Goal: Information Seeking & Learning: Learn about a topic

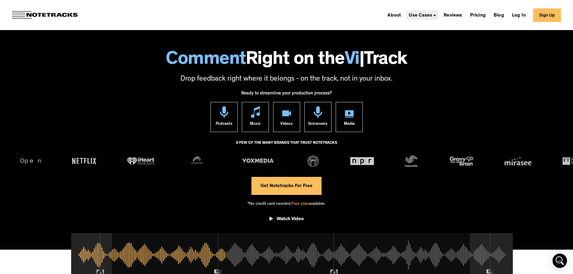
click at [427, 14] on div "Use Cases" at bounding box center [420, 15] width 23 height 5
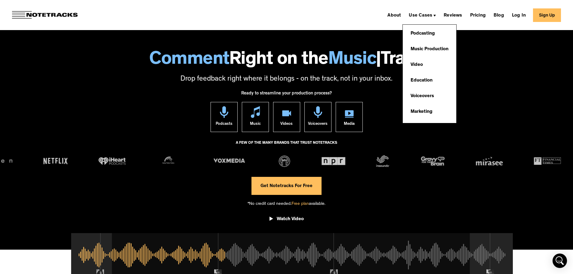
click at [435, 68] on div "Podcasting Music Production Video Education Voiceovers Marketing" at bounding box center [430, 74] width 54 height 98
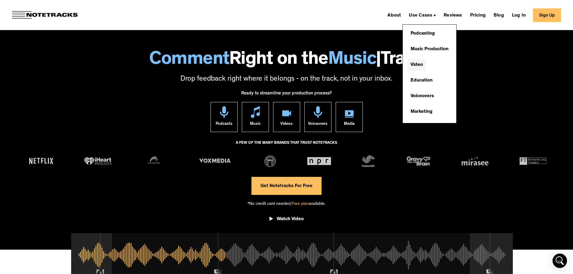
click at [425, 64] on link "Video" at bounding box center [417, 65] width 18 height 12
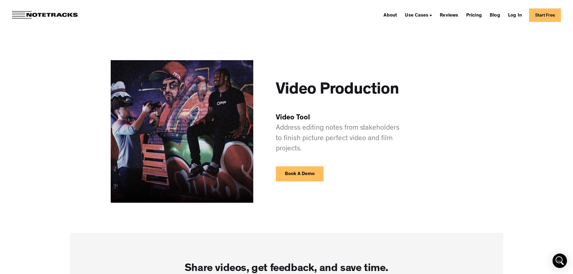
click at [448, 120] on div "Video Production Video Tool Address editing notes from stakeholders to finish p…" at bounding box center [287, 131] width 352 height 143
click at [47, 14] on img at bounding box center [45, 15] width 66 height 8
